Goal: Participate in discussion: Engage in conversation with other users on a specific topic

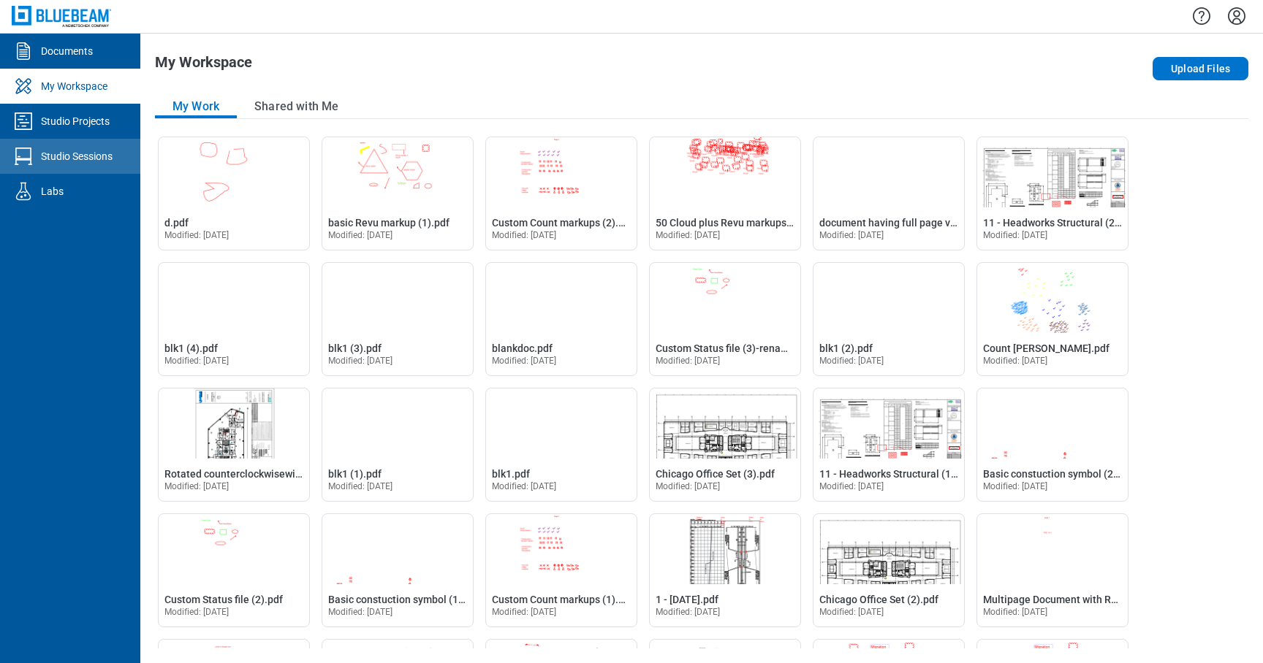
click at [88, 150] on div "Studio Sessions" at bounding box center [77, 156] width 72 height 15
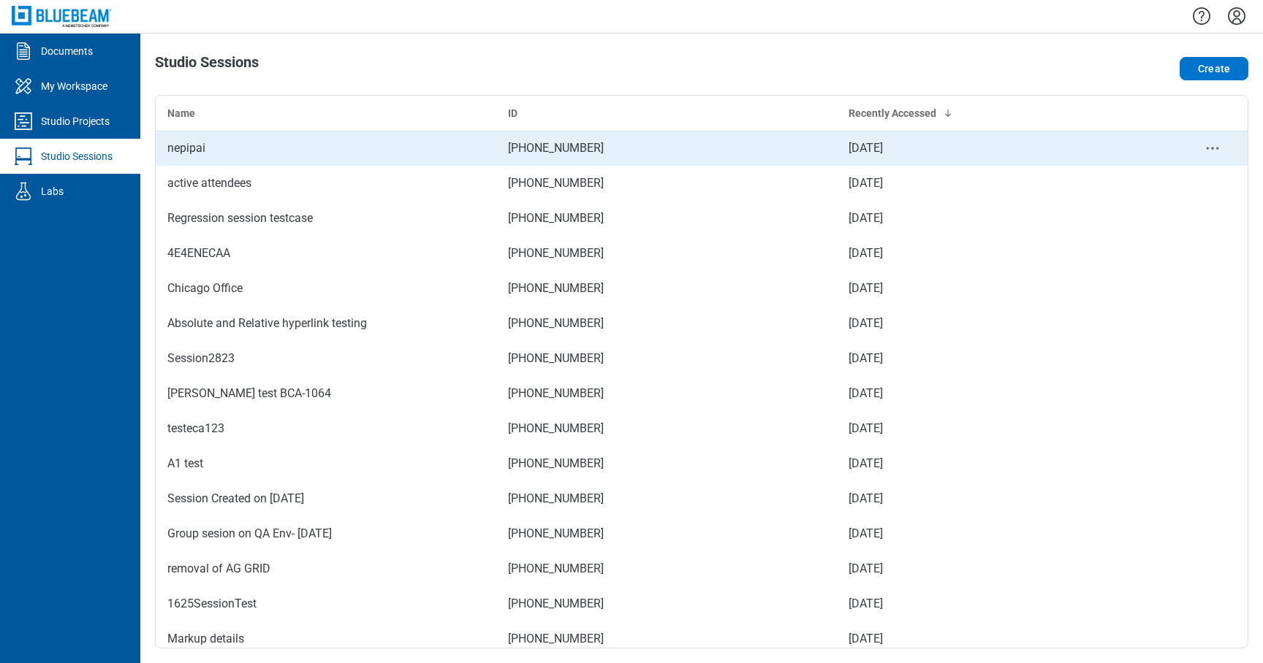
click at [213, 140] on div "nepipai" at bounding box center [325, 149] width 317 height 18
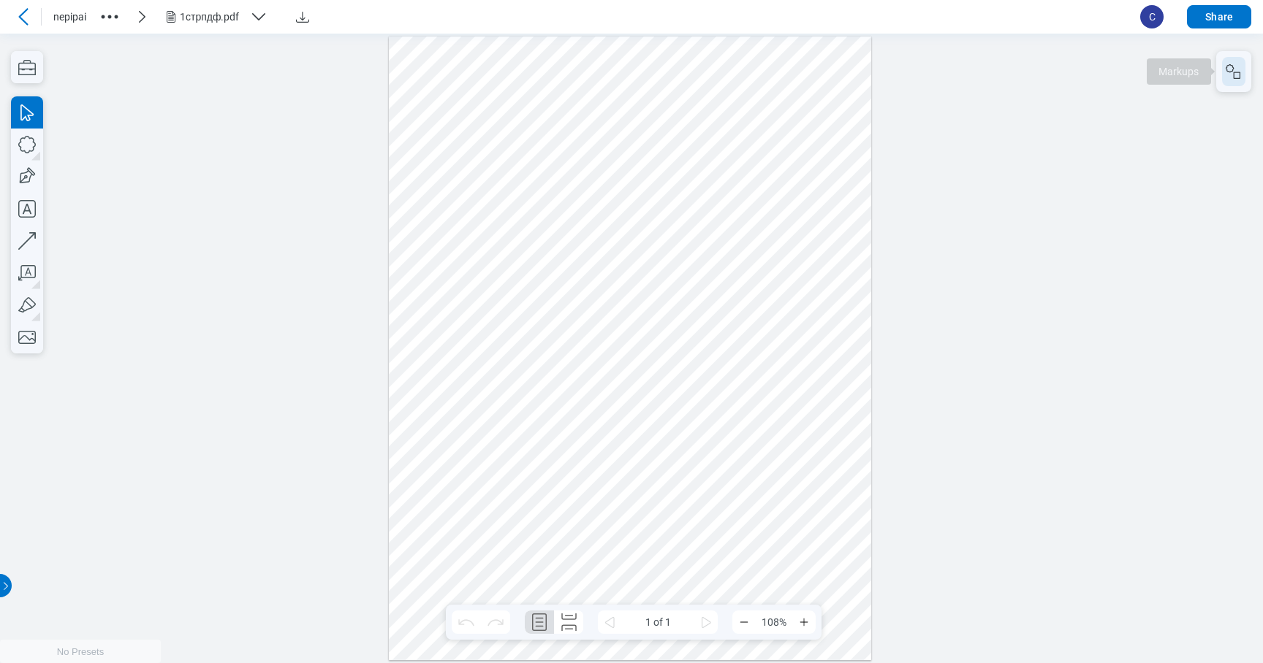
click at [1238, 72] on rect "button" at bounding box center [1236, 75] width 7 height 7
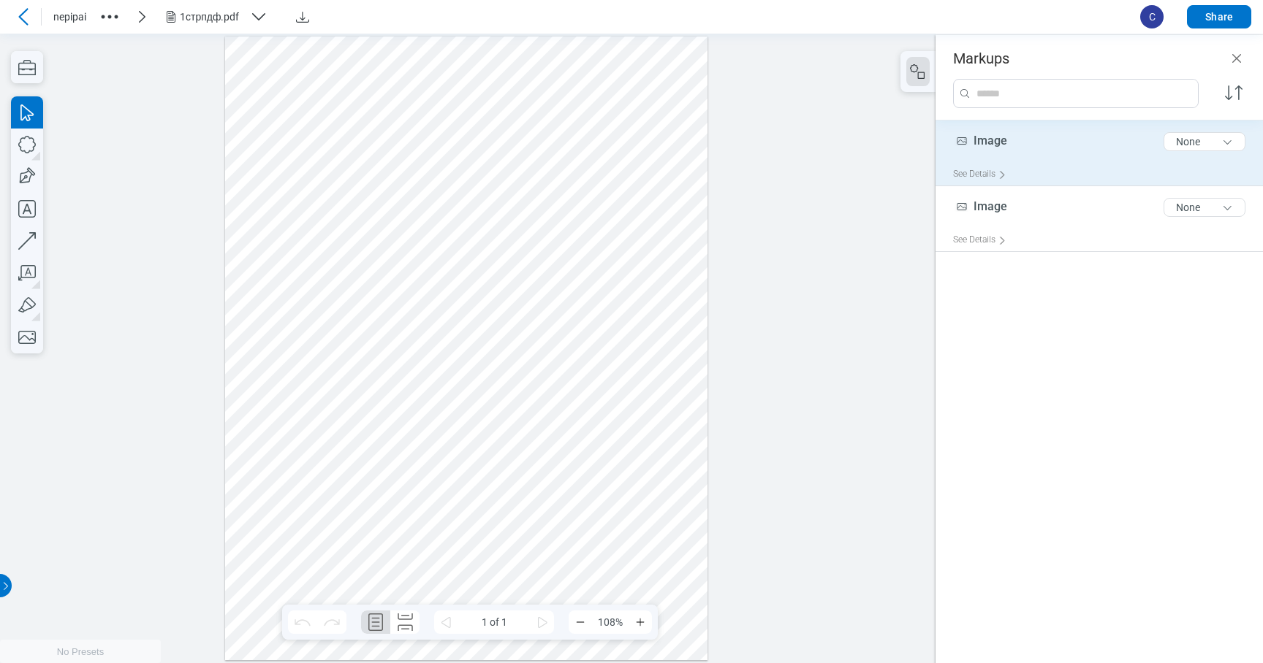
click at [1073, 169] on div "See Details" at bounding box center [1105, 174] width 304 height 23
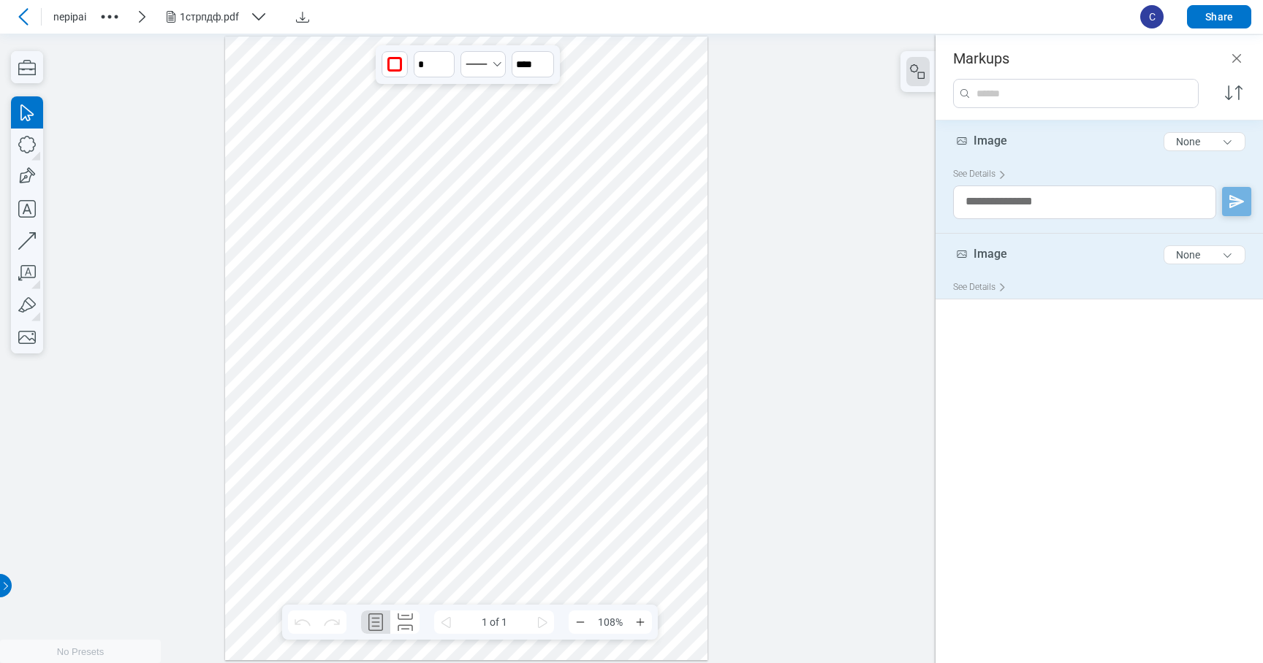
click at [1062, 256] on div "Image 5 of 300 characters None" at bounding box center [1105, 258] width 304 height 37
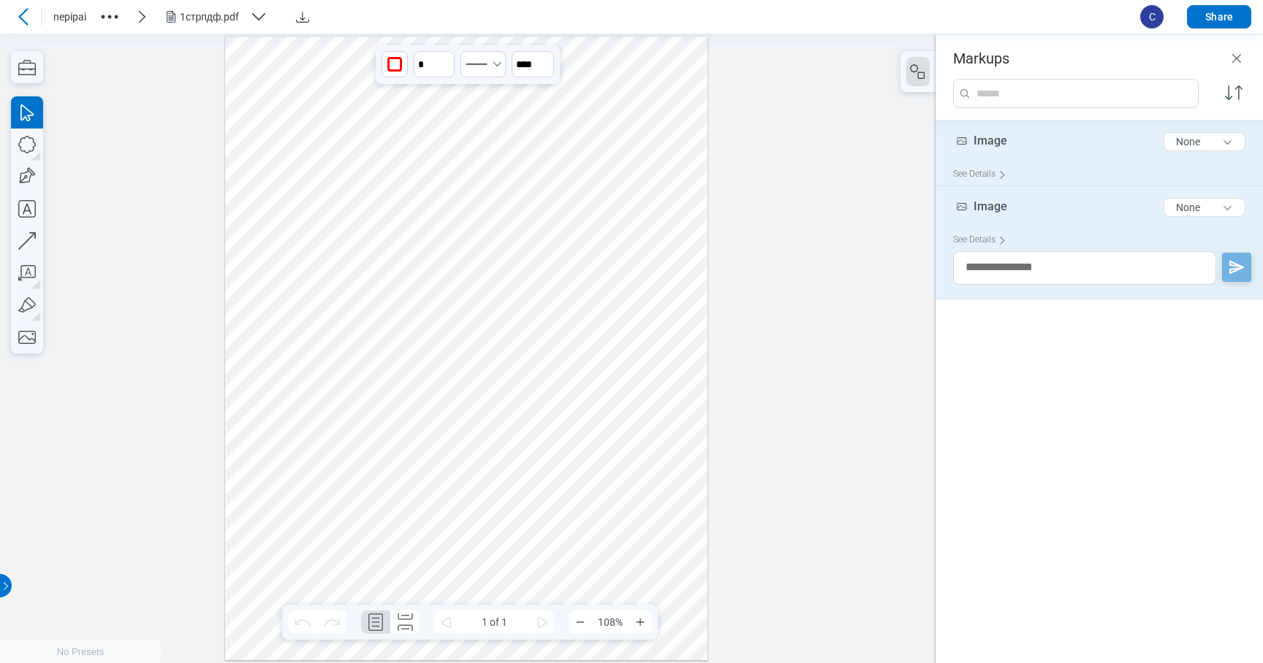
click at [1060, 176] on div "See Details" at bounding box center [1105, 174] width 304 height 23
type input "*"
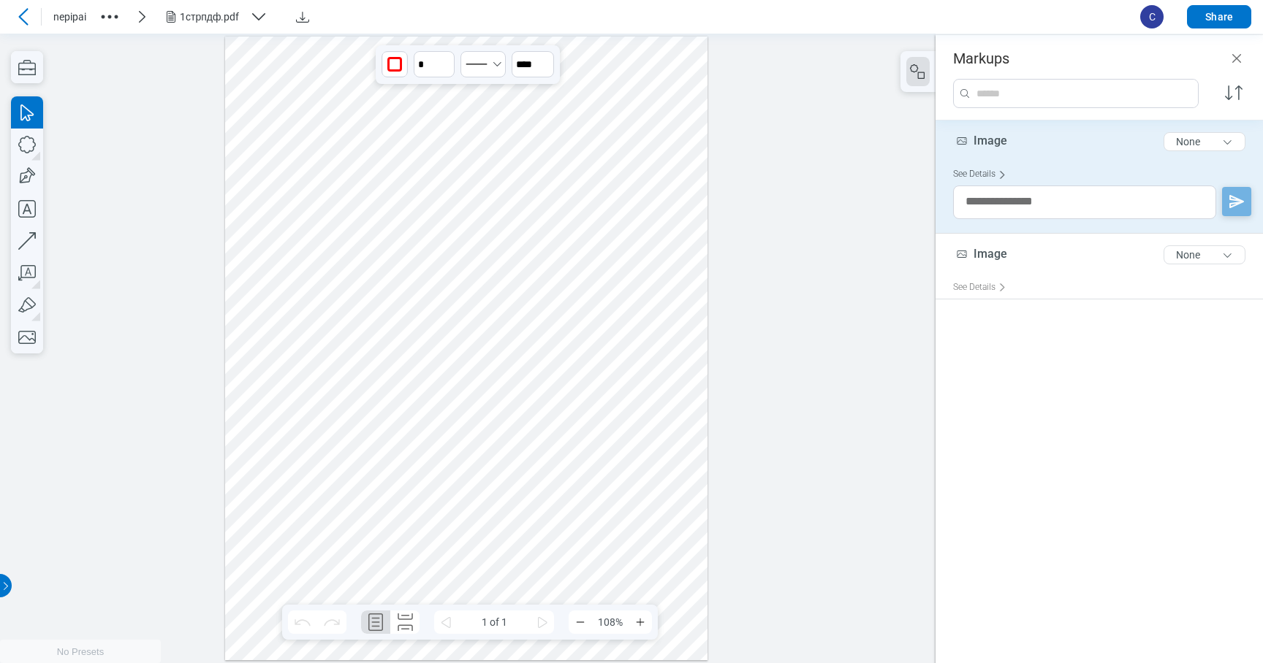
click at [1000, 171] on icon at bounding box center [1002, 175] width 8 height 8
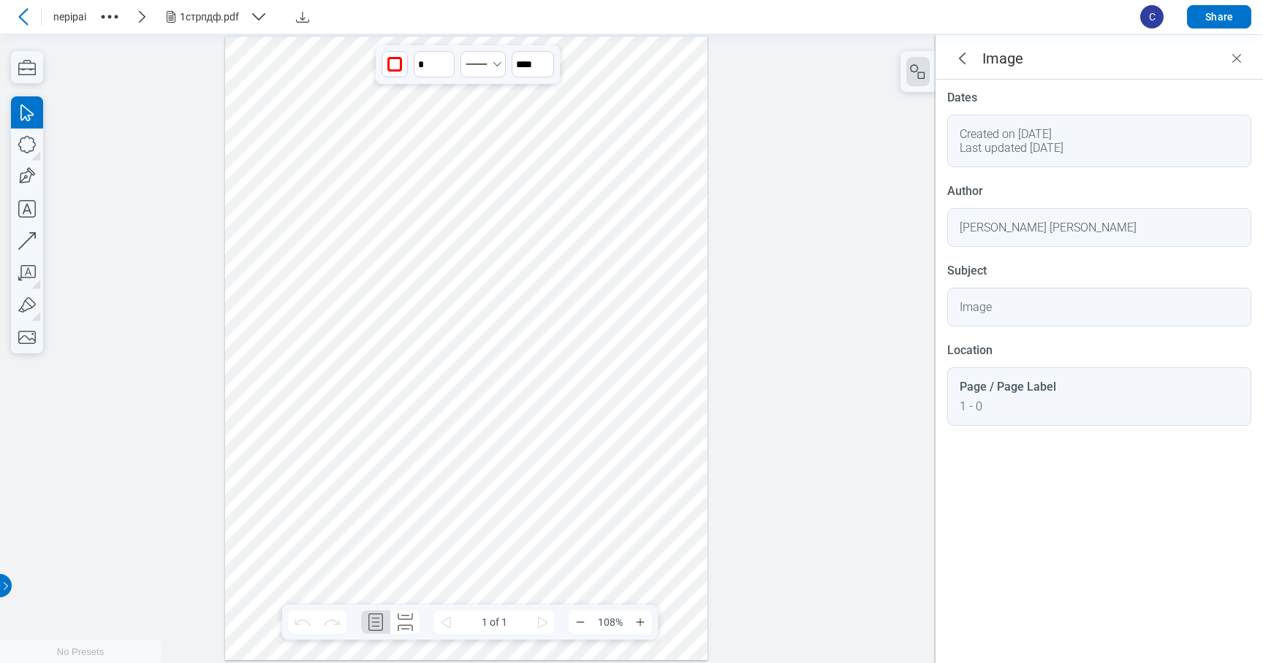
click at [1051, 133] on div "Created on [DATE]" at bounding box center [1098, 134] width 279 height 14
click at [1062, 232] on div "[PERSON_NAME] [PERSON_NAME]" at bounding box center [1047, 228] width 177 height 14
click at [1059, 235] on div "[PERSON_NAME] [PERSON_NAME]" at bounding box center [1099, 227] width 304 height 39
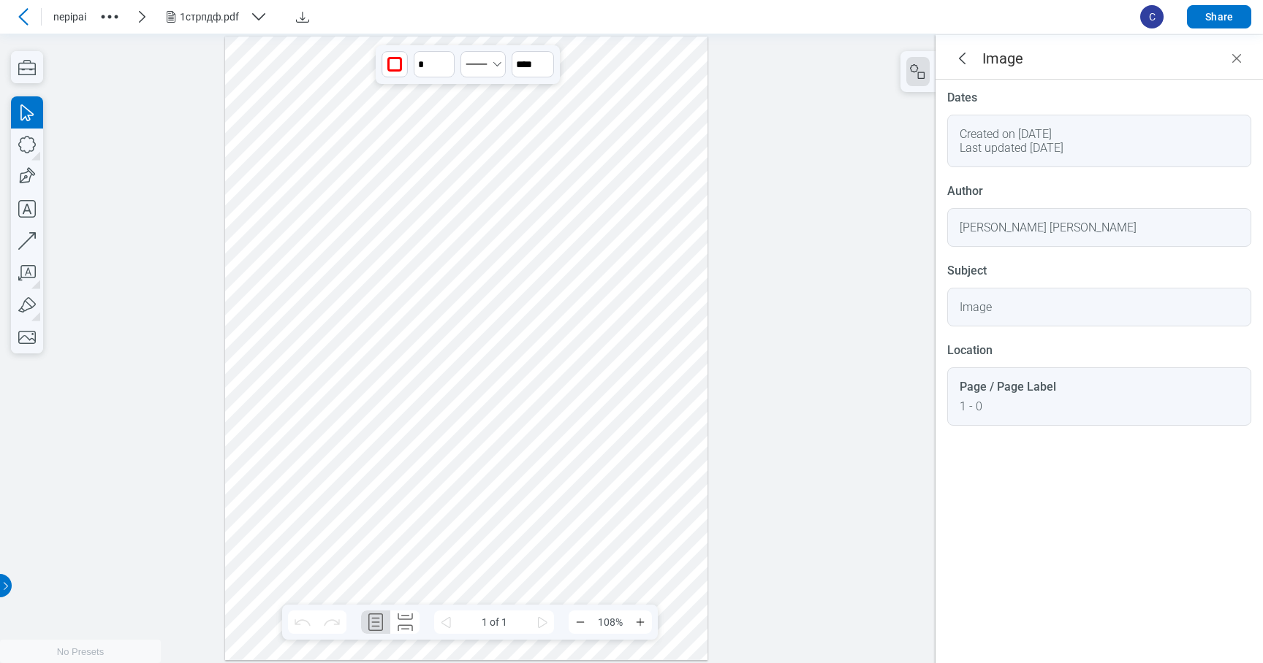
click at [1043, 303] on div "Image" at bounding box center [1098, 307] width 279 height 14
click at [1011, 409] on div "1 - 0" at bounding box center [1098, 407] width 279 height 14
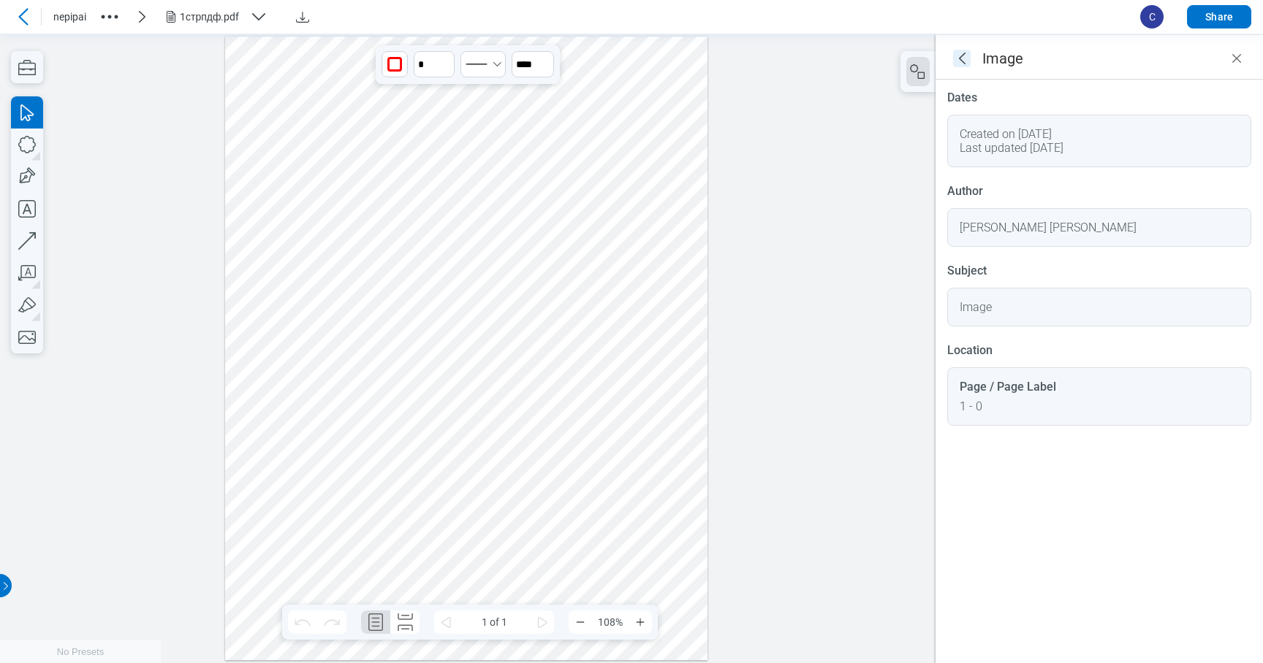
click at [954, 60] on icon "goBack" at bounding box center [962, 59] width 18 height 18
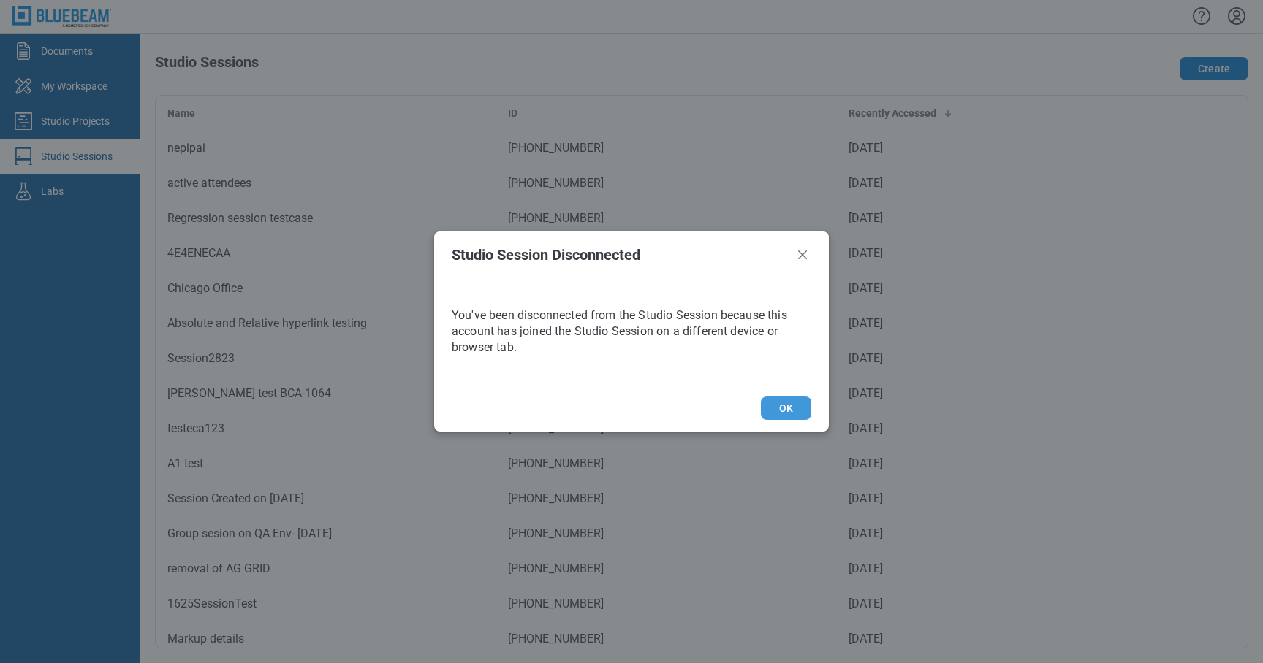
click at [780, 405] on button "OK" at bounding box center [786, 408] width 50 height 23
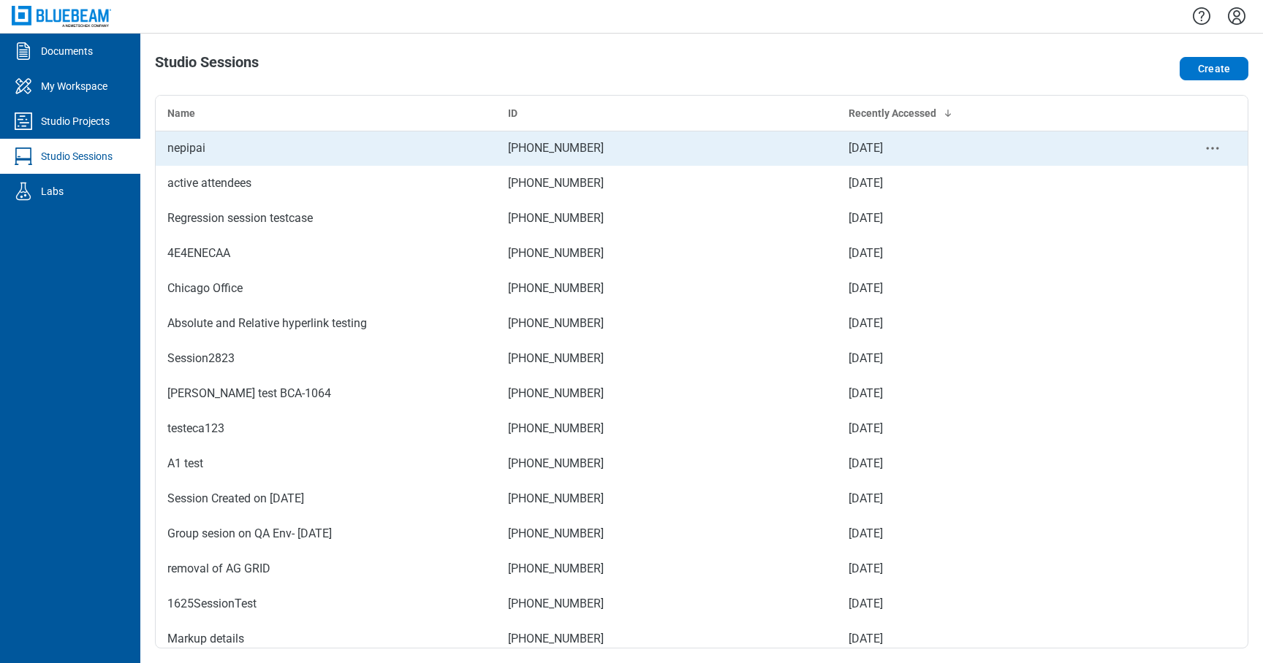
click at [268, 150] on div "nepipai" at bounding box center [325, 149] width 317 height 18
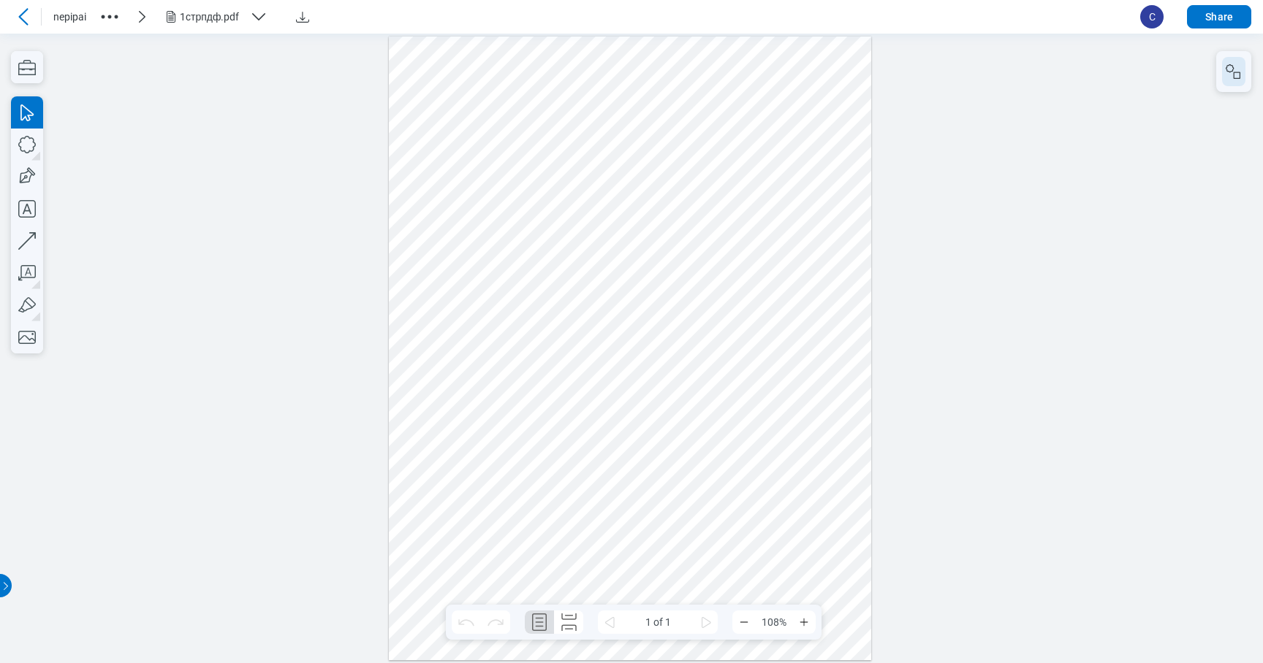
click at [1236, 72] on rect "button" at bounding box center [1236, 75] width 7 height 7
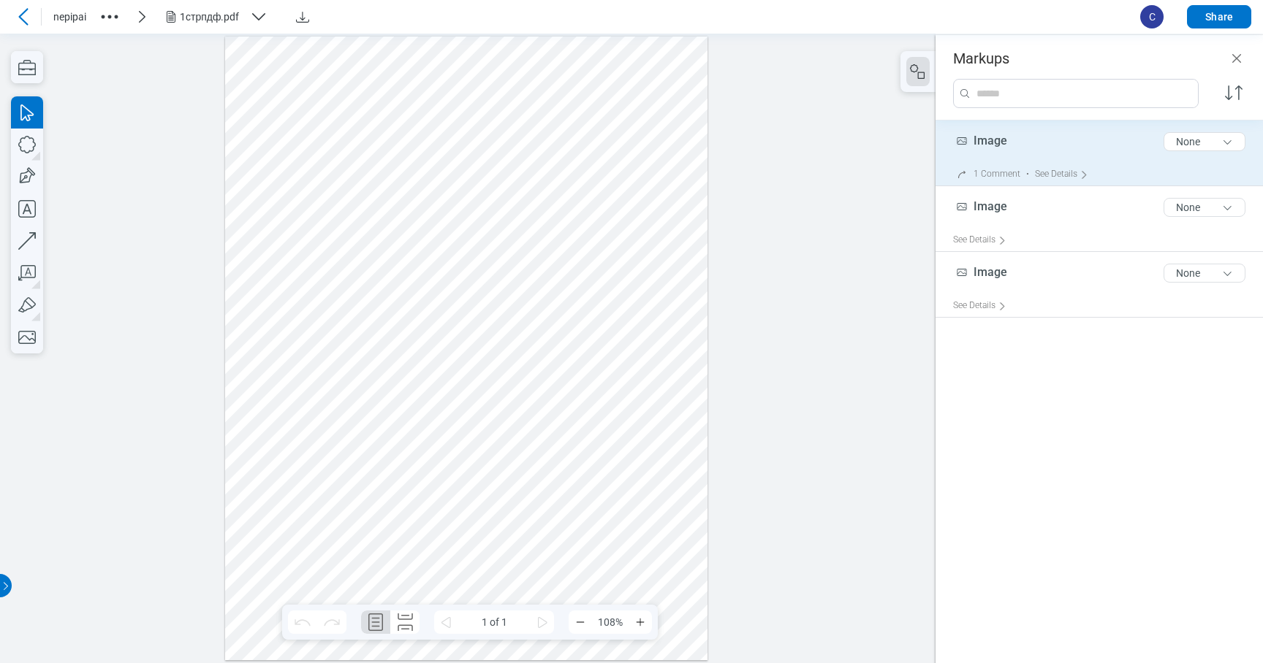
click at [1103, 148] on div "Image 5 of 300 characters None" at bounding box center [1105, 144] width 304 height 37
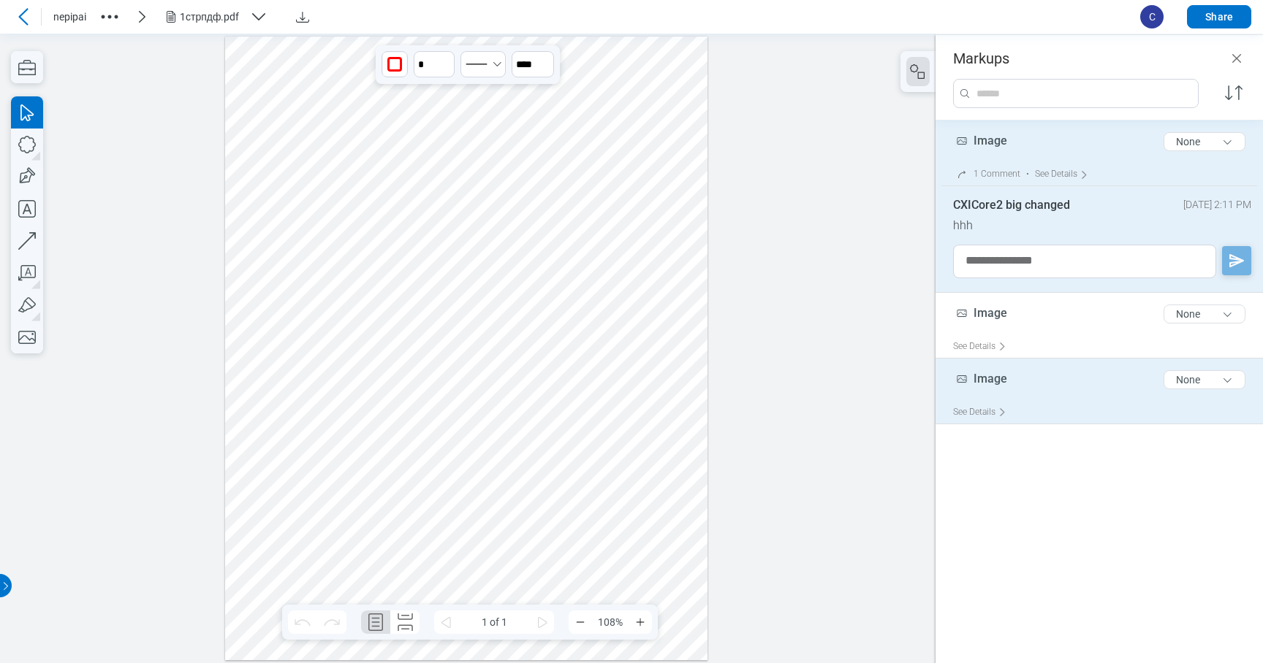
click at [1049, 389] on div "Image 5 of 300 characters None" at bounding box center [1105, 383] width 304 height 37
type input "*"
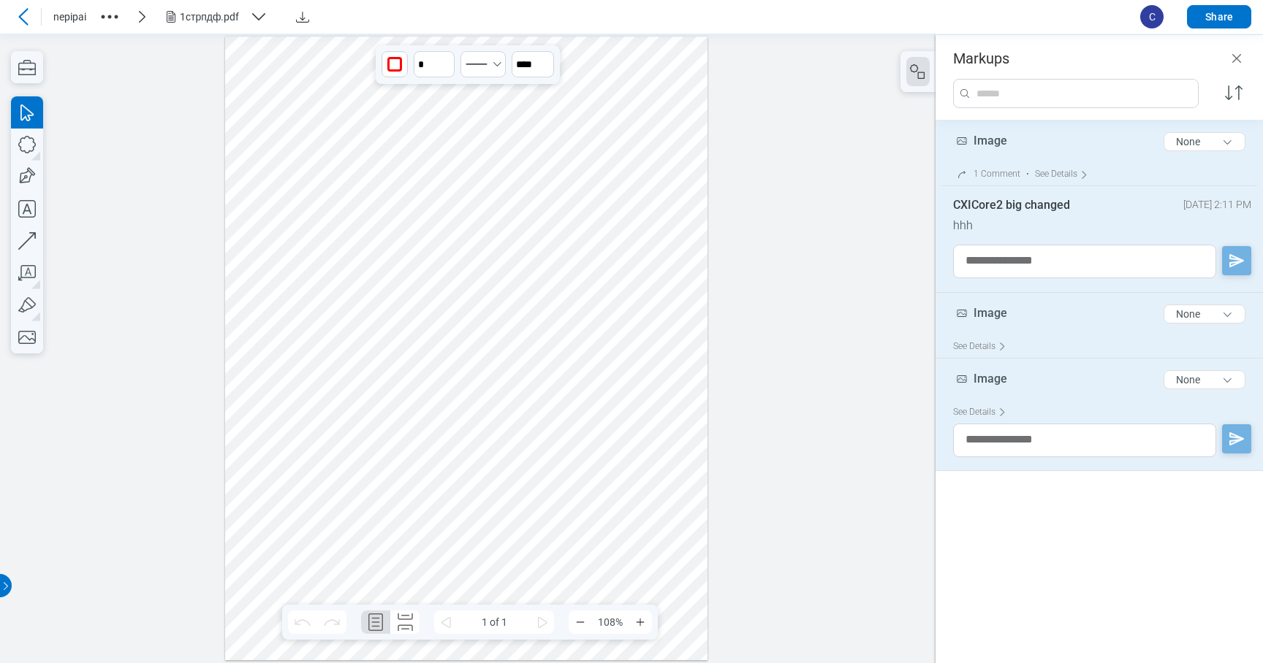
click at [1062, 346] on div "See Details" at bounding box center [1105, 346] width 304 height 23
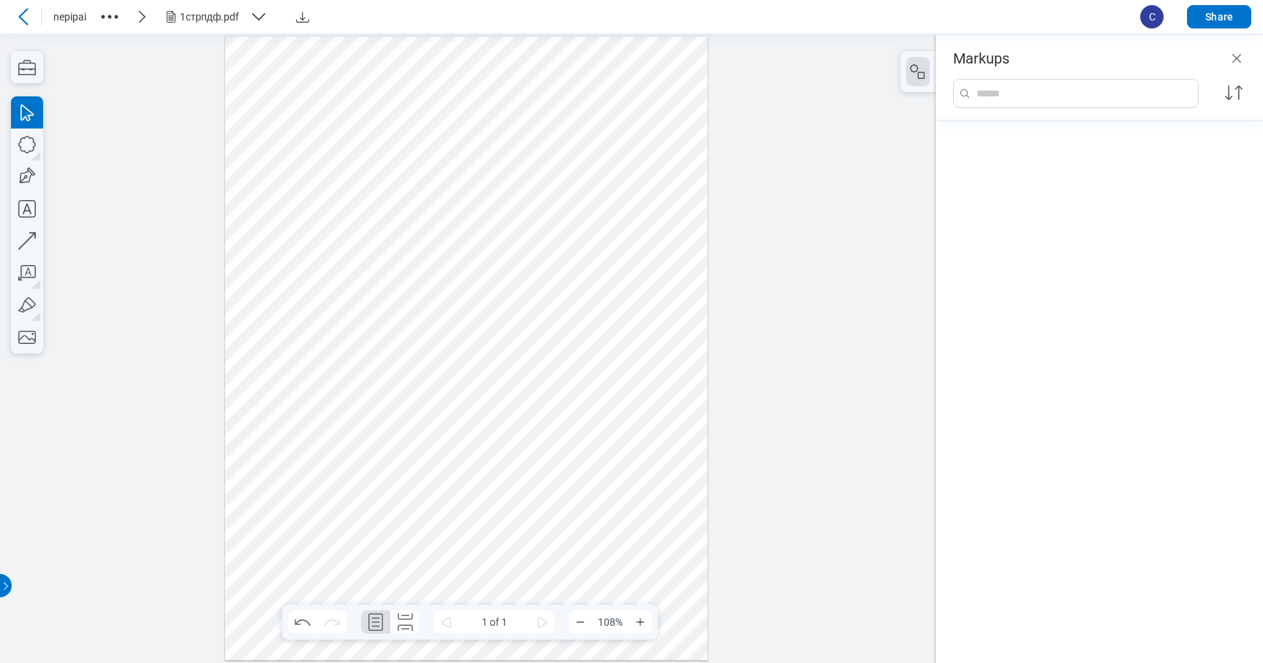
click at [795, 259] on div at bounding box center [467, 348] width 935 height 630
click at [23, 19] on icon at bounding box center [24, 17] width 18 height 18
